Goal: Information Seeking & Learning: Learn about a topic

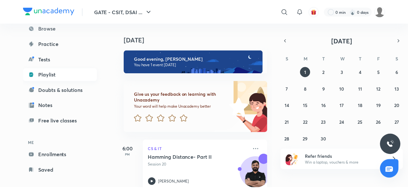
scroll to position [64, 0]
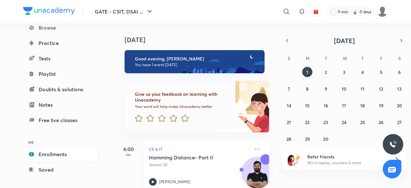
click at [56, 154] on link "Enrollments" at bounding box center [60, 154] width 74 height 13
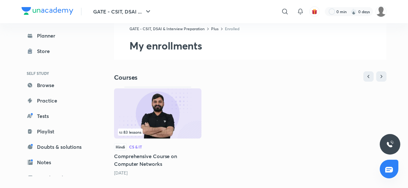
scroll to position [28, 0]
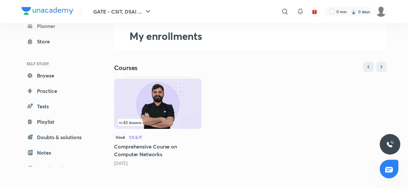
click at [151, 111] on img at bounding box center [157, 104] width 87 height 50
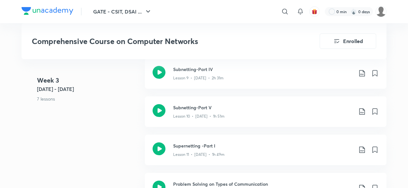
scroll to position [738, 0]
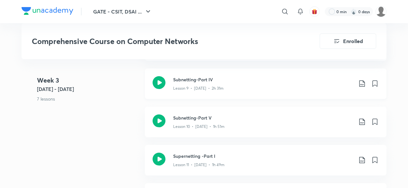
click at [160, 80] on icon at bounding box center [158, 82] width 13 height 13
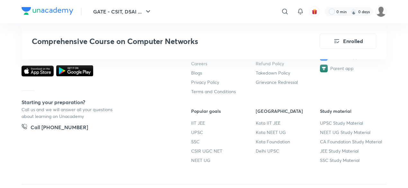
scroll to position [4358, 0]
